Goal: Information Seeking & Learning: Check status

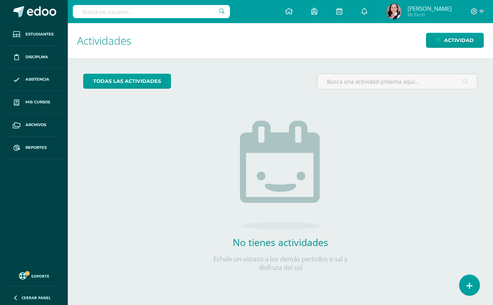
click at [103, 10] on input "text" at bounding box center [151, 11] width 157 height 13
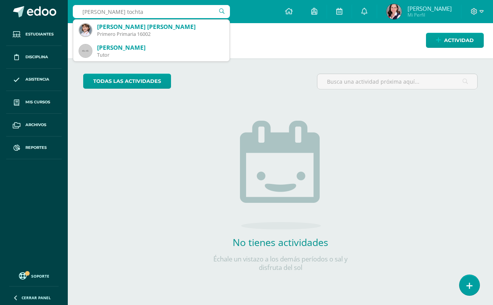
type input "stella tochtas"
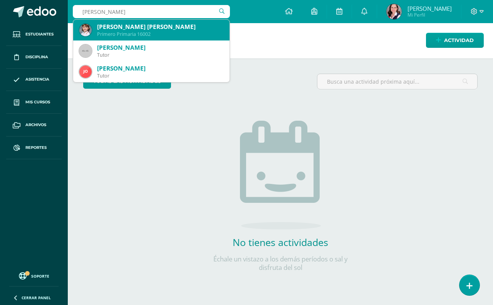
click at [116, 24] on div "[PERSON_NAME] [PERSON_NAME]" at bounding box center [160, 27] width 126 height 8
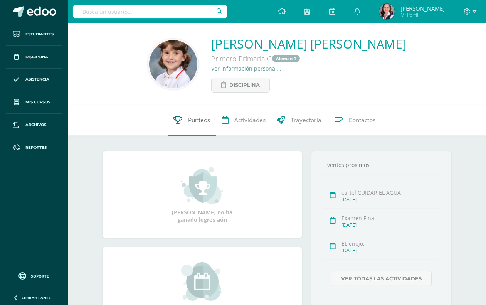
click at [204, 121] on span "Punteos" at bounding box center [200, 120] width 22 height 8
